Goal: Transaction & Acquisition: Obtain resource

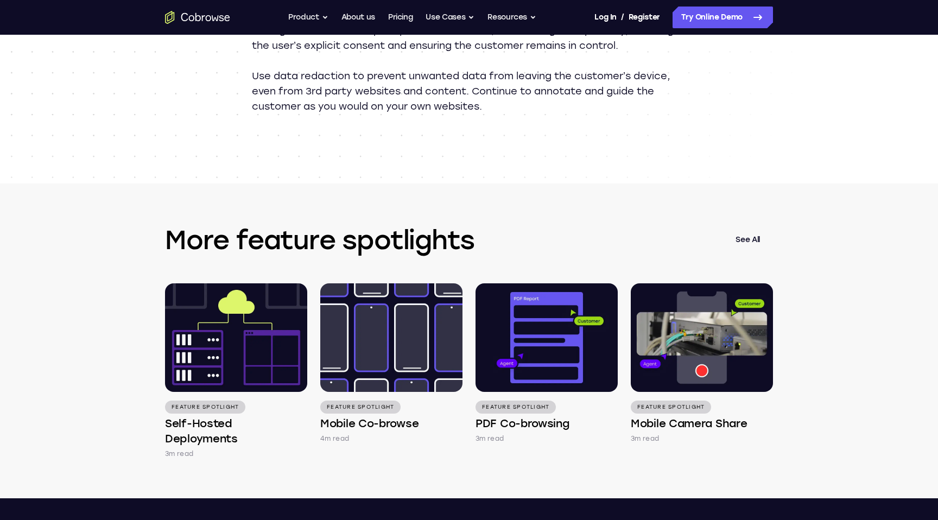
scroll to position [1382, 0]
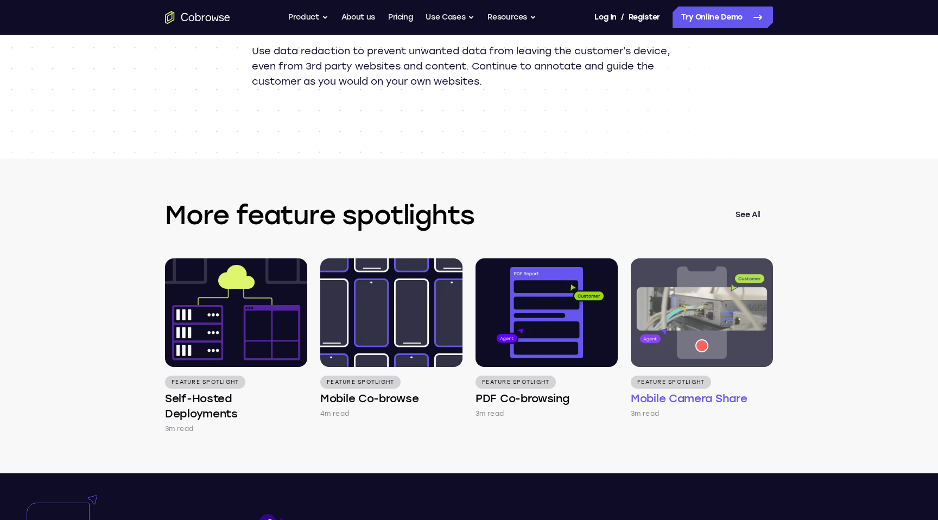
click at [671, 331] on img at bounding box center [702, 312] width 142 height 109
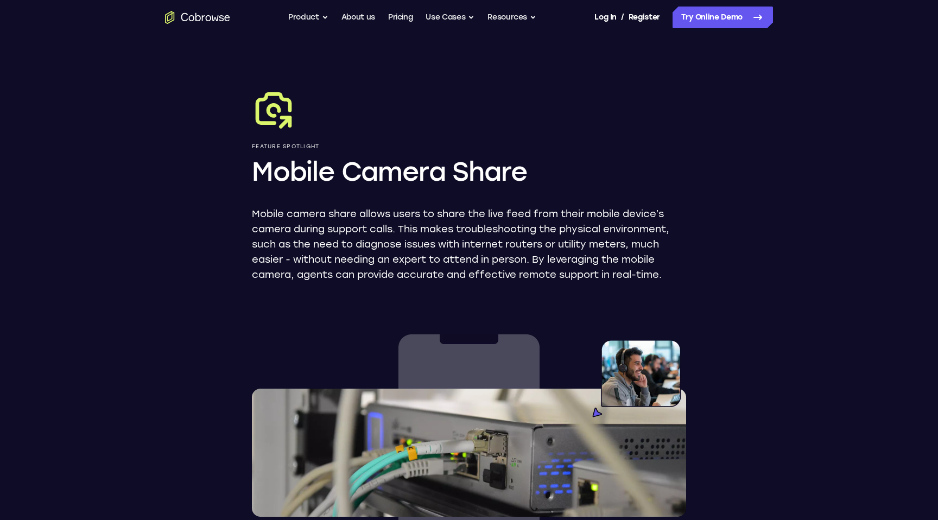
click at [215, 16] on icon "Go to the home page" at bounding box center [197, 17] width 65 height 13
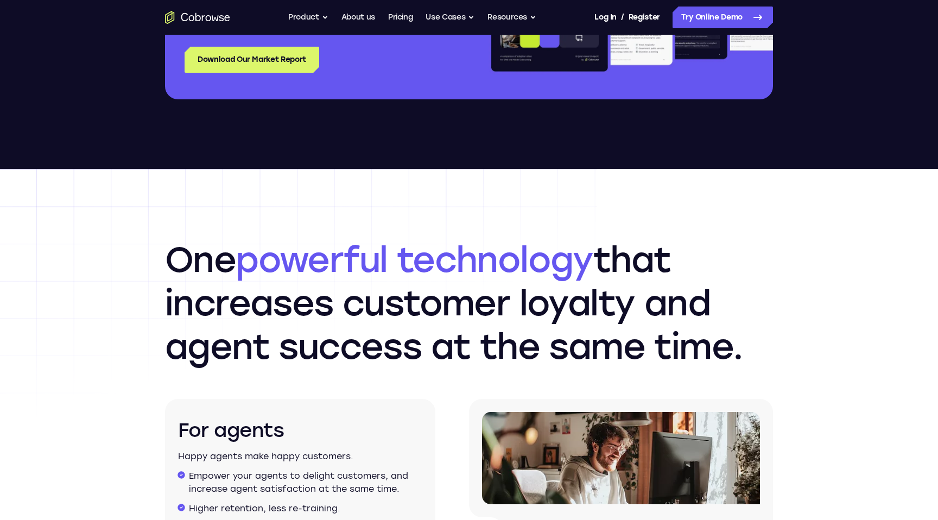
scroll to position [1355, 0]
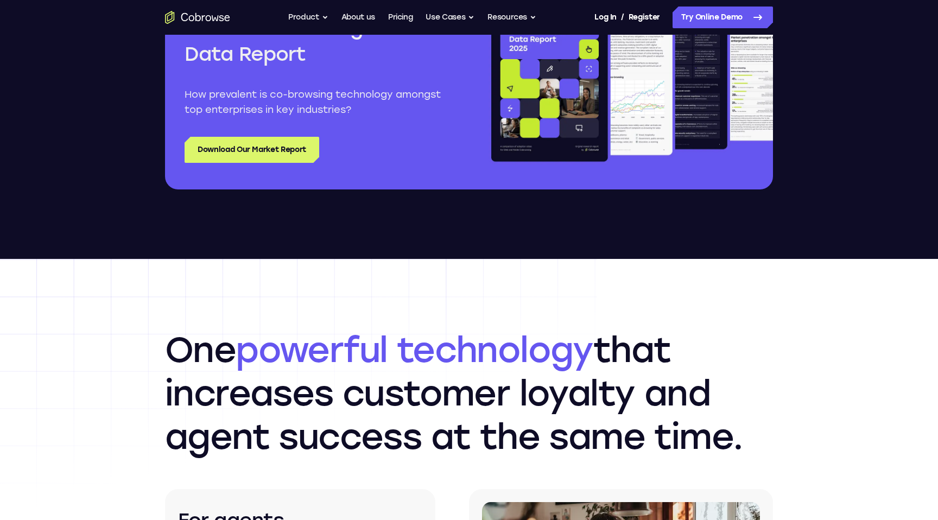
click at [322, 151] on div "Free ebook 2025 Co-browsing Market Data Report How prevalent is co-browsing tec…" at bounding box center [317, 86] width 265 height 168
click at [308, 148] on link "Download Our Market Report" at bounding box center [252, 150] width 135 height 26
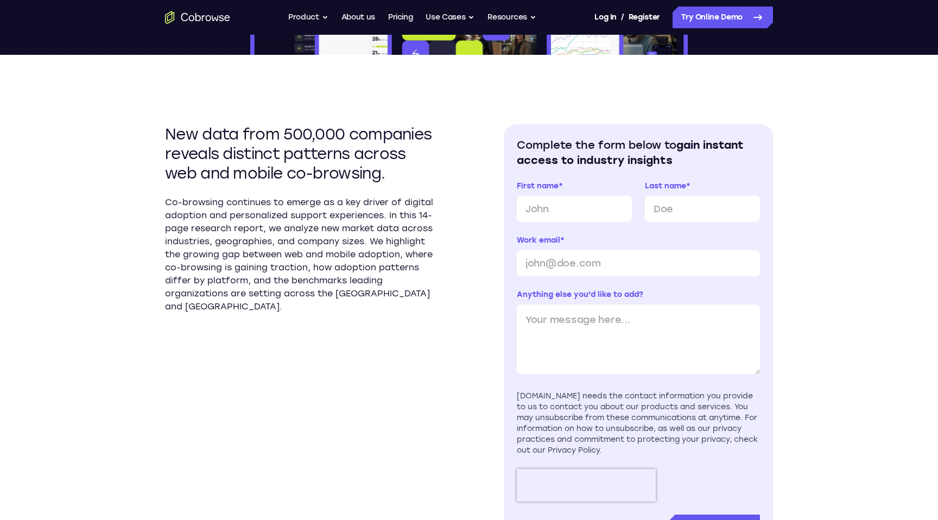
scroll to position [183, 0]
